Goal: Task Accomplishment & Management: Manage account settings

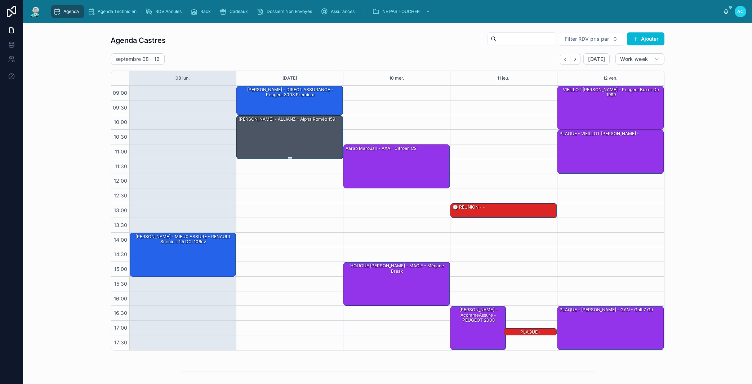
click at [258, 144] on div "[PERSON_NAME] - ALLIANZ - alpha Roméo 159" at bounding box center [290, 137] width 104 height 43
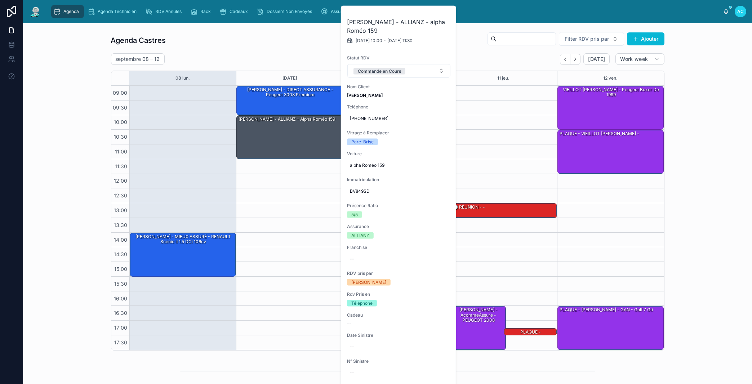
click at [66, 69] on div "Agenda Castres Filter RDV pris par Ajouter [DATE] – [DATE] [DATE] Work week 08 …" at bounding box center [387, 191] width 717 height 325
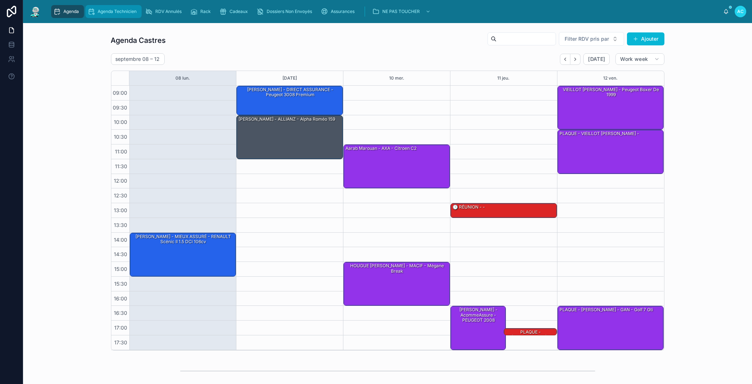
click at [120, 14] on span "Agenda Technicien" at bounding box center [117, 12] width 39 height 6
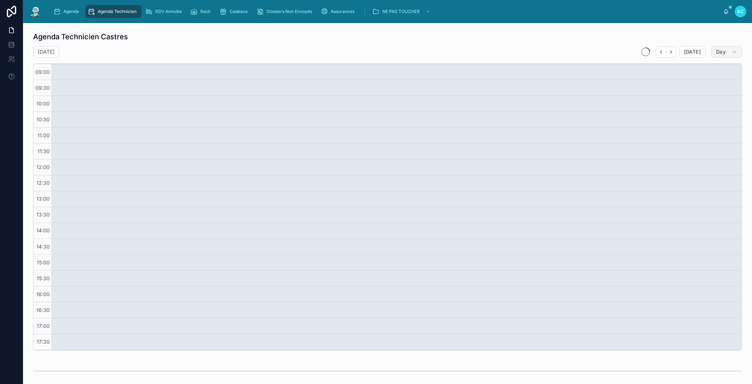
click at [731, 52] on icon "button" at bounding box center [734, 52] width 6 height 6
click at [700, 108] on button "Day" at bounding box center [702, 108] width 52 height 13
click at [719, 52] on button "Day" at bounding box center [726, 52] width 31 height 12
click at [703, 96] on div at bounding box center [397, 207] width 690 height 286
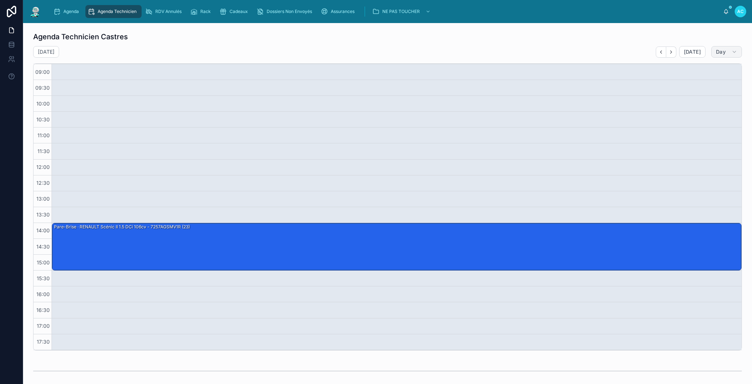
click at [716, 51] on span "Day" at bounding box center [721, 52] width 10 height 6
click at [694, 97] on span "Work week" at bounding box center [692, 95] width 26 height 7
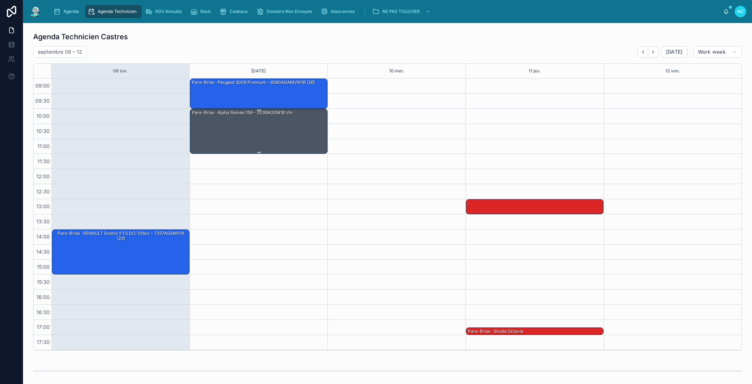
click at [287, 129] on div "Pare-Brise · alpha Roméo 159 - 2039AGSM1B vin" at bounding box center [258, 131] width 135 height 44
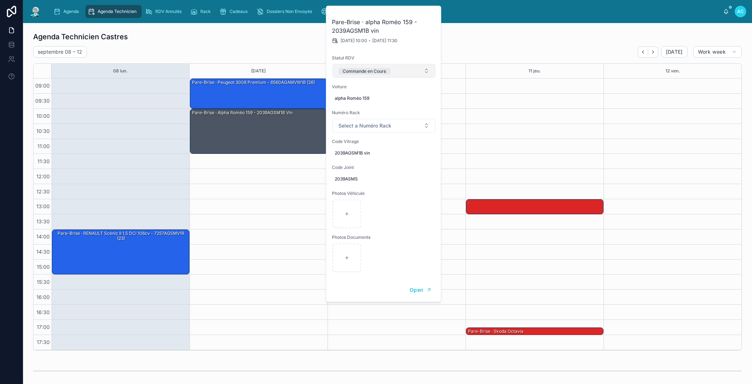
click at [397, 73] on button "Commande en Cours" at bounding box center [383, 71] width 103 height 14
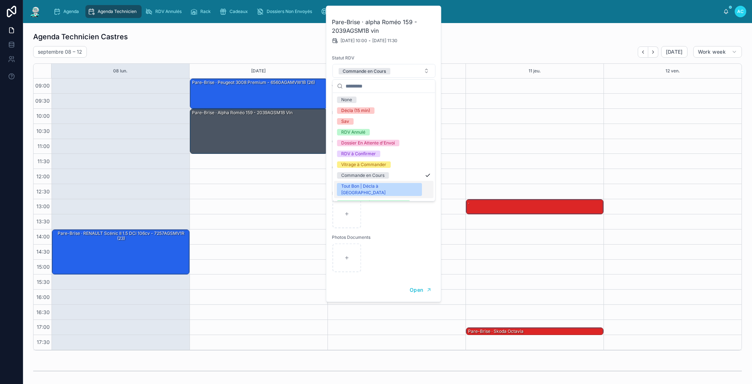
click at [365, 188] on div "Tout Bon | Décla à [GEOGRAPHIC_DATA]" at bounding box center [379, 189] width 76 height 13
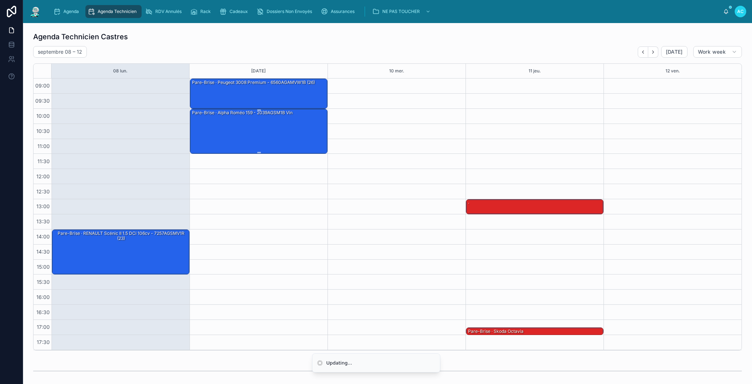
click at [297, 121] on div "Pare-Brise · alpha Roméo 159 - 2039AGSM1B vin" at bounding box center [258, 131] width 135 height 44
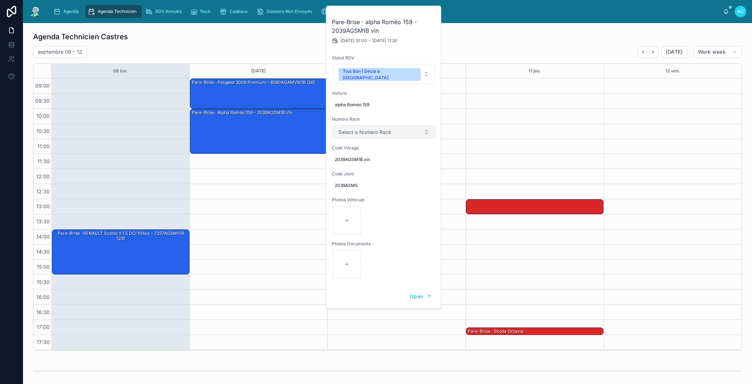
click at [382, 129] on span "Select a Numéro Rack" at bounding box center [365, 132] width 53 height 7
click at [354, 233] on div "27" at bounding box center [383, 230] width 99 height 11
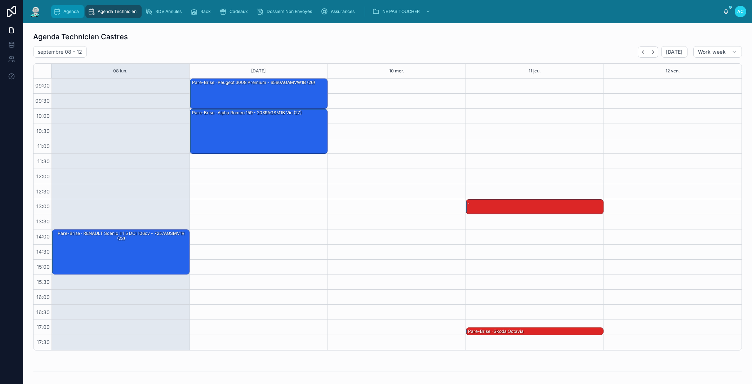
click at [68, 13] on span "Agenda" at bounding box center [70, 12] width 15 height 6
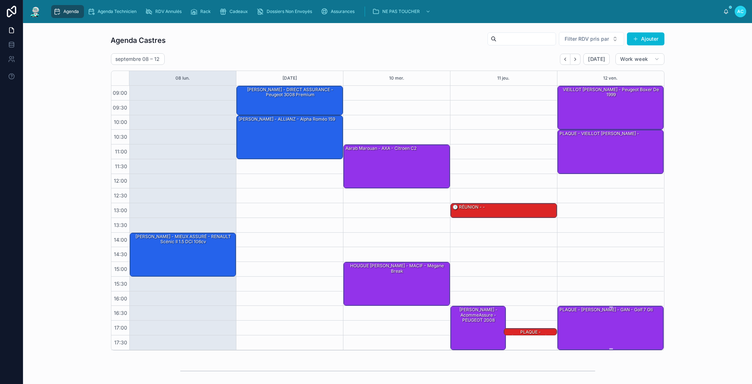
click at [583, 326] on div "PLAQUE - [PERSON_NAME] - GAN - Golf 7 gti" at bounding box center [611, 327] width 104 height 43
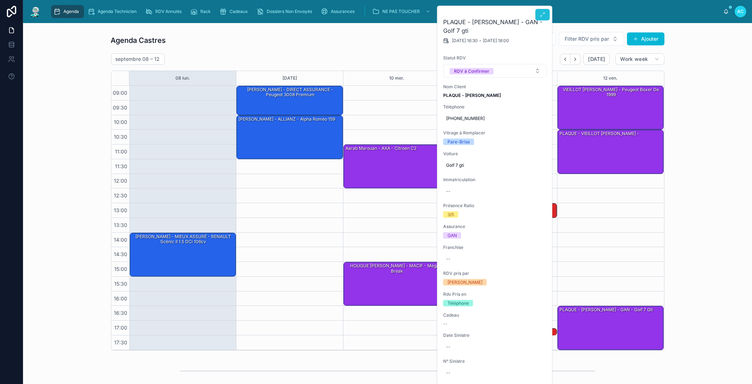
click at [540, 13] on icon at bounding box center [543, 15] width 6 height 6
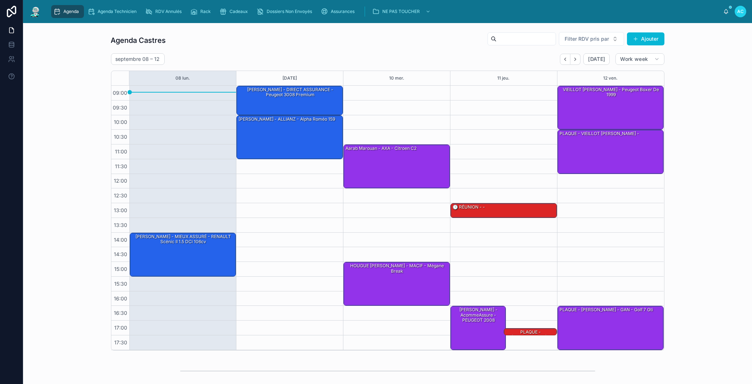
click at [395, 277] on div "HOUGUE [PERSON_NAME] - MACIF - Mégane break" at bounding box center [397, 283] width 104 height 43
click at [573, 58] on icon "Next" at bounding box center [574, 59] width 5 height 5
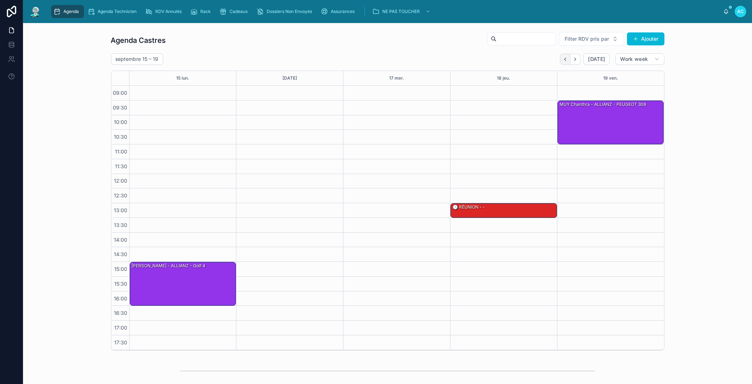
click at [565, 59] on icon "Back" at bounding box center [564, 59] width 5 height 5
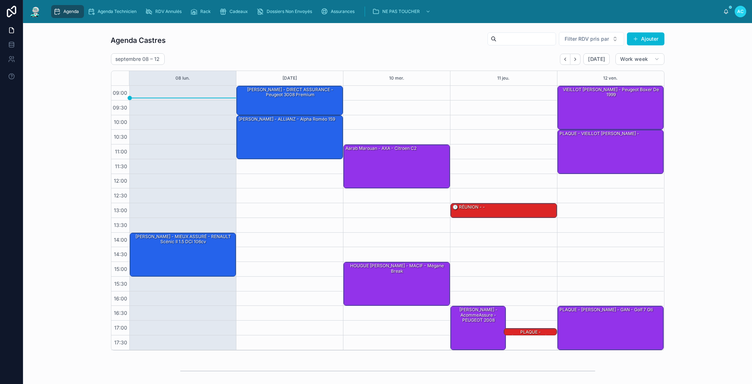
click at [710, 258] on div "Agenda Castres Filter RDV pris par Ajouter [DATE] – [DATE] [DATE] Work week 08 …" at bounding box center [387, 191] width 717 height 325
click at [573, 61] on icon "Next" at bounding box center [574, 59] width 5 height 5
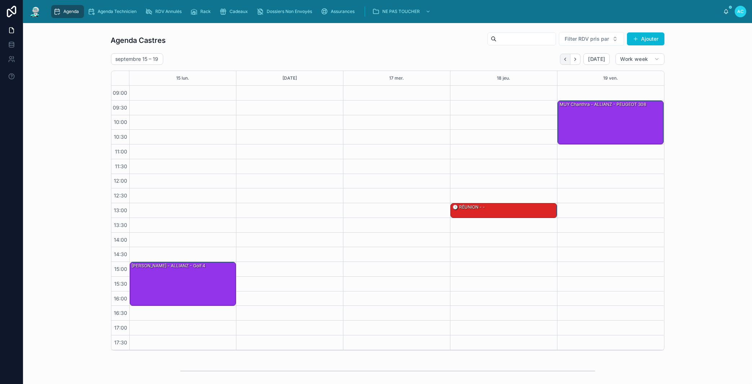
click at [564, 58] on icon "Back" at bounding box center [564, 59] width 5 height 5
